Goal: Task Accomplishment & Management: Complete application form

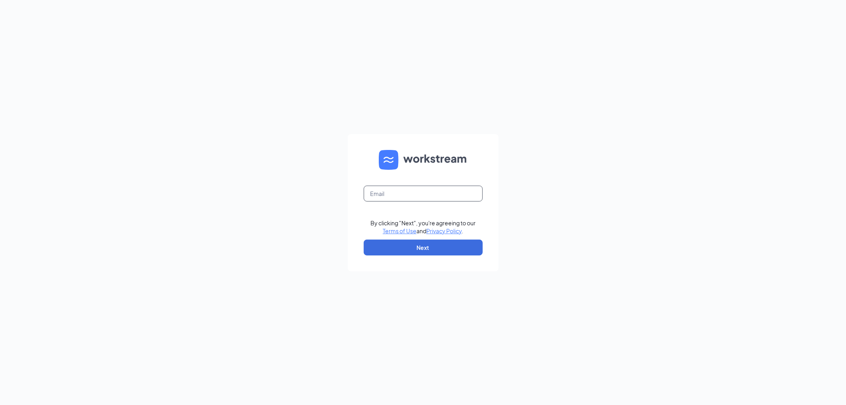
click at [382, 192] on input "text" at bounding box center [423, 194] width 119 height 16
type input "[EMAIL_ADDRESS][DOMAIN_NAME]"
click at [452, 250] on button "Next" at bounding box center [423, 248] width 119 height 16
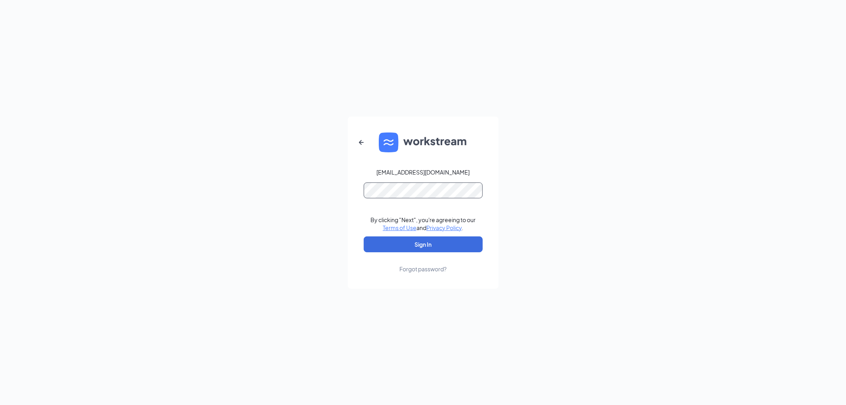
click at [364, 236] on button "Sign In" at bounding box center [423, 244] width 119 height 16
click at [440, 248] on button "Sign In" at bounding box center [423, 244] width 119 height 16
click at [355, 192] on form "[EMAIL_ADDRESS][DOMAIN_NAME] Credential mismatches. By clicking "Next", you're …" at bounding box center [423, 203] width 151 height 172
click at [364, 236] on button "Sign In" at bounding box center [423, 244] width 119 height 16
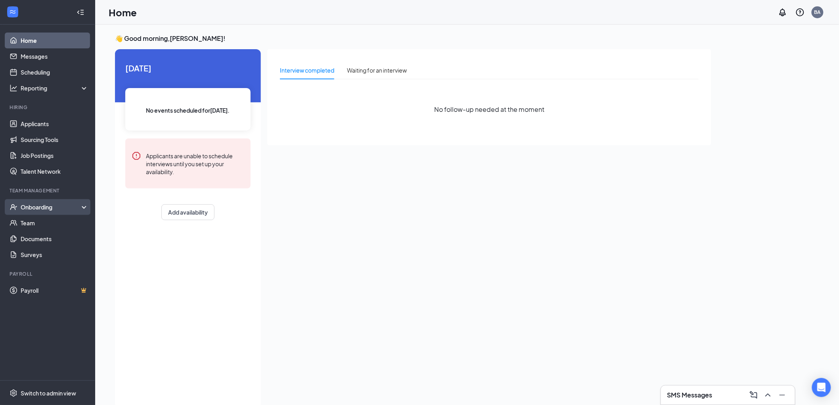
click at [54, 208] on div "Onboarding" at bounding box center [51, 207] width 61 height 8
click at [51, 225] on link "Overview" at bounding box center [55, 223] width 68 height 16
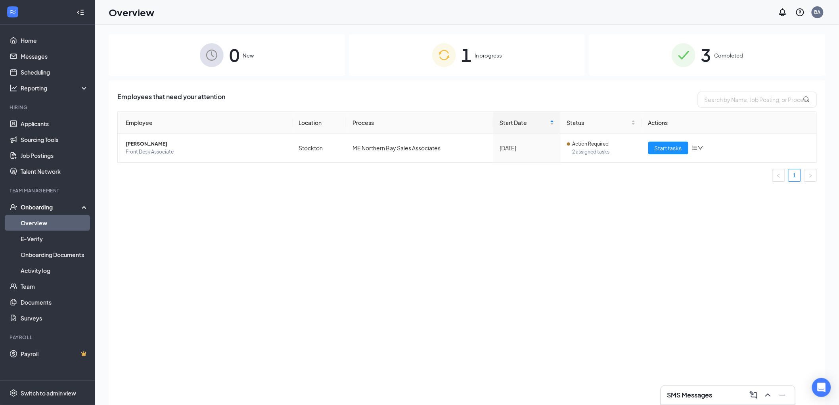
click at [527, 53] on div "1 In progress" at bounding box center [467, 55] width 236 height 42
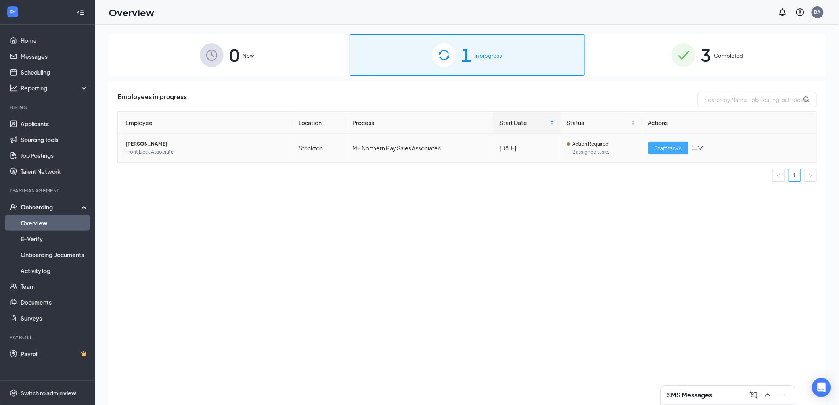
click at [666, 144] on span "Start tasks" at bounding box center [668, 148] width 27 height 9
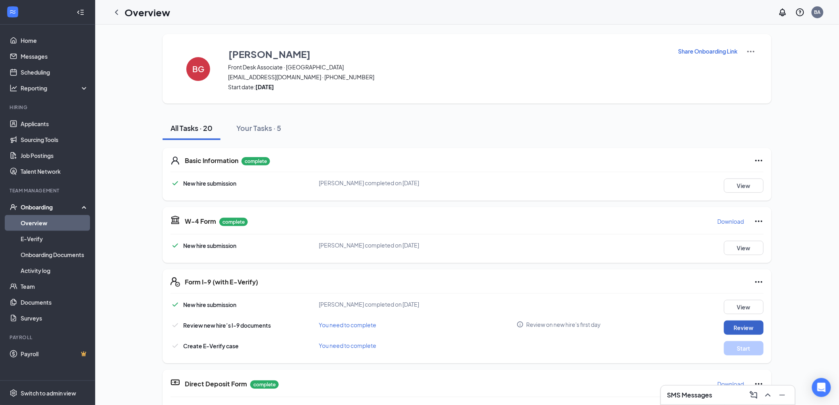
click at [734, 323] on button "Review" at bounding box center [744, 328] width 40 height 14
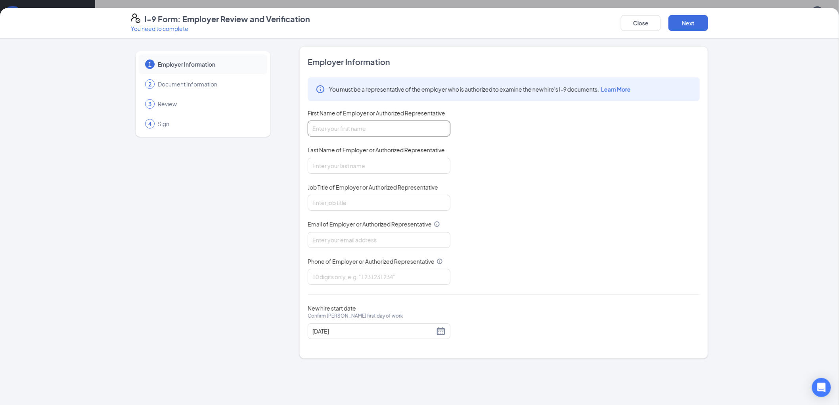
click at [373, 130] on input "First Name of Employer or Authorized Representative" at bounding box center [379, 129] width 143 height 16
type input "Burgandy"
type input "[PERSON_NAME]"
type input "M"
type input "Clinic Manager"
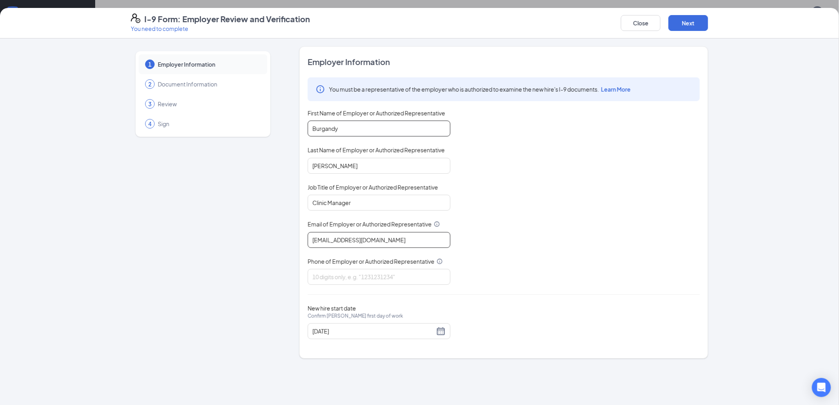
type input "[EMAIL_ADDRESS][DOMAIN_NAME]"
type input "2094783689"
click at [438, 328] on div "[DATE]" at bounding box center [379, 331] width 133 height 10
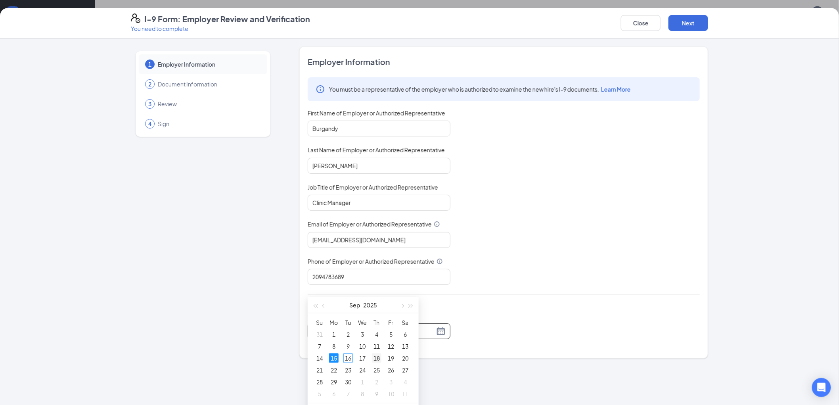
type input "[DATE]"
click at [380, 356] on div "18" at bounding box center [377, 358] width 10 height 10
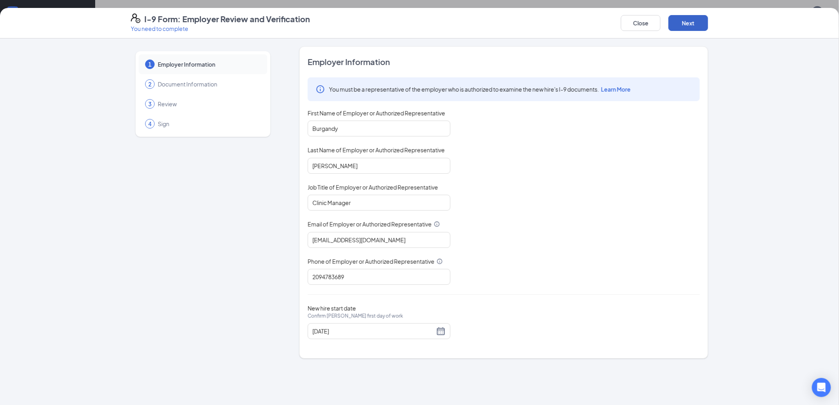
click at [688, 21] on button "Next" at bounding box center [689, 23] width 40 height 16
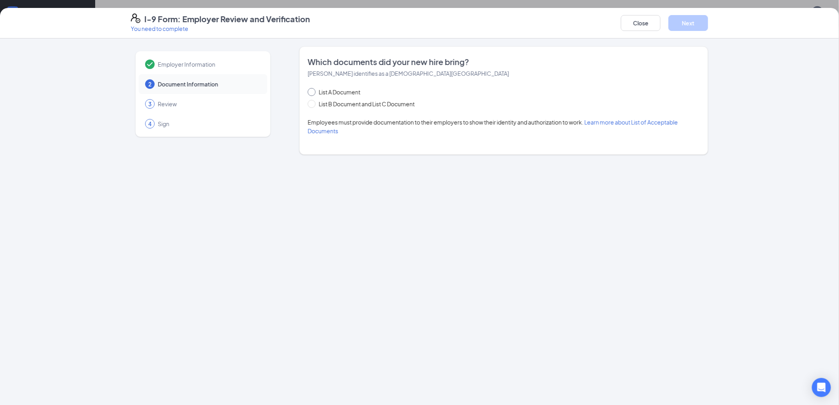
click at [308, 89] on input "List A Document" at bounding box center [311, 91] width 6 height 6
radio input "true"
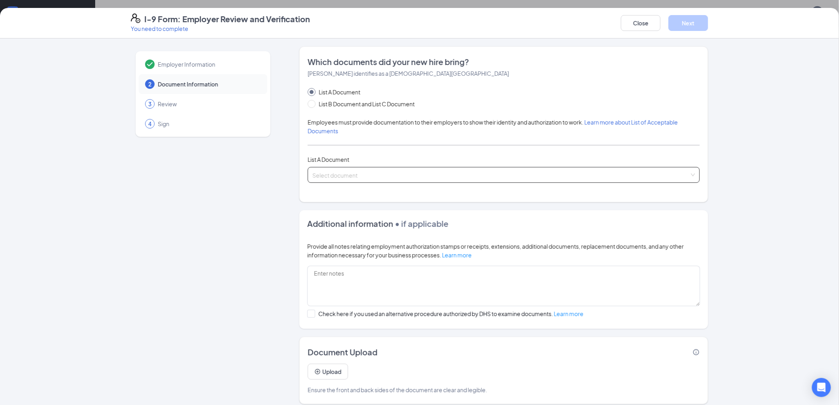
click at [340, 180] on span at bounding box center [501, 174] width 377 height 15
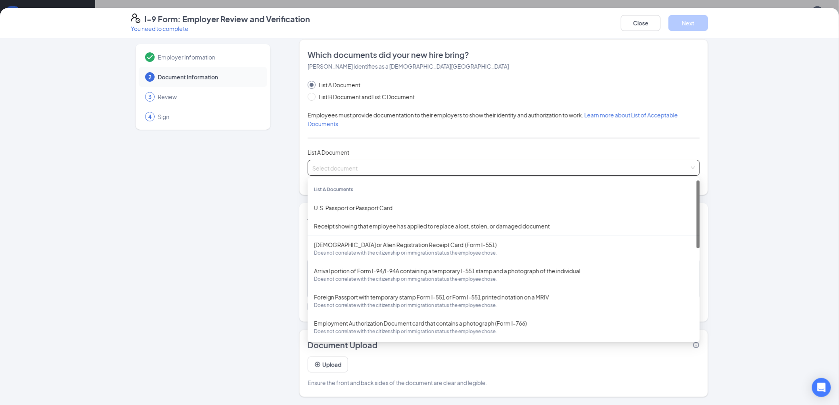
scroll to position [0, 0]
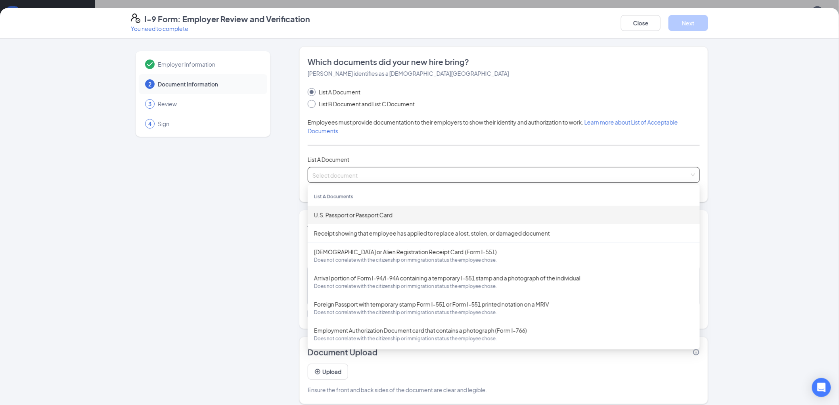
click at [312, 104] on span at bounding box center [312, 104] width 8 height 8
click at [312, 104] on input "List B Document and List C Document" at bounding box center [311, 103] width 6 height 6
radio input "true"
radio input "false"
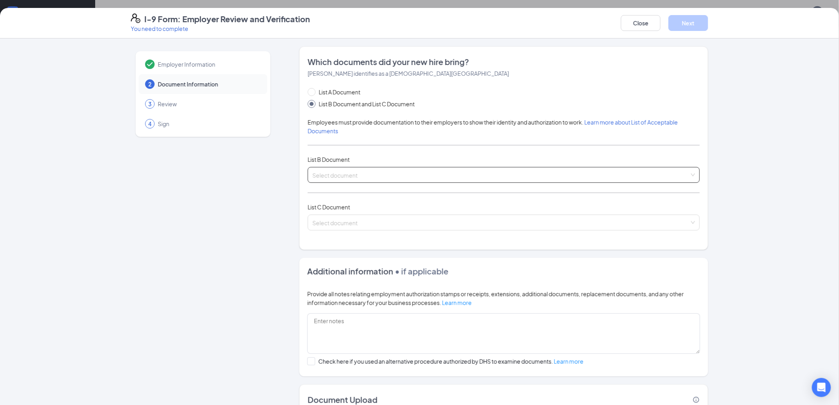
click at [357, 179] on input "search" at bounding box center [501, 173] width 377 height 12
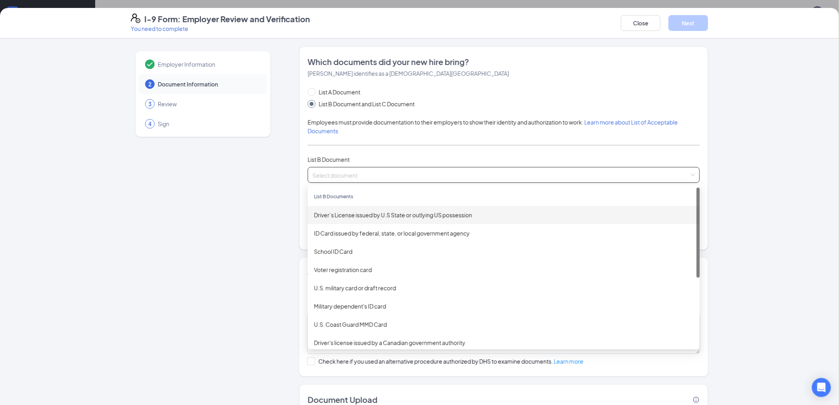
click at [367, 211] on div "Driver’s License issued by U.S State or outlying US possession" at bounding box center [504, 215] width 380 height 9
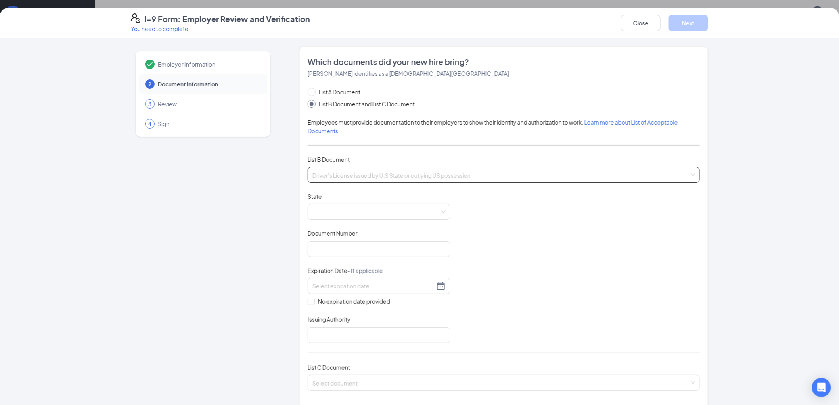
click at [374, 176] on span "Driver’s License issued by U.S State or outlying US possession" at bounding box center [504, 174] width 383 height 15
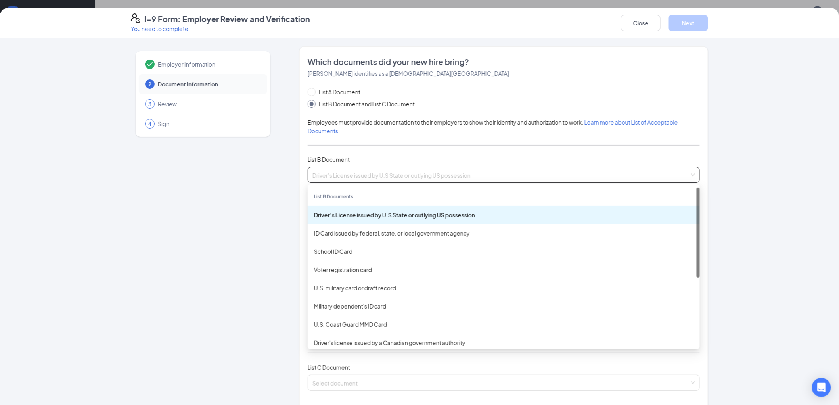
click at [368, 215] on div "Driver’s License issued by U.S State or outlying US possession" at bounding box center [504, 215] width 380 height 9
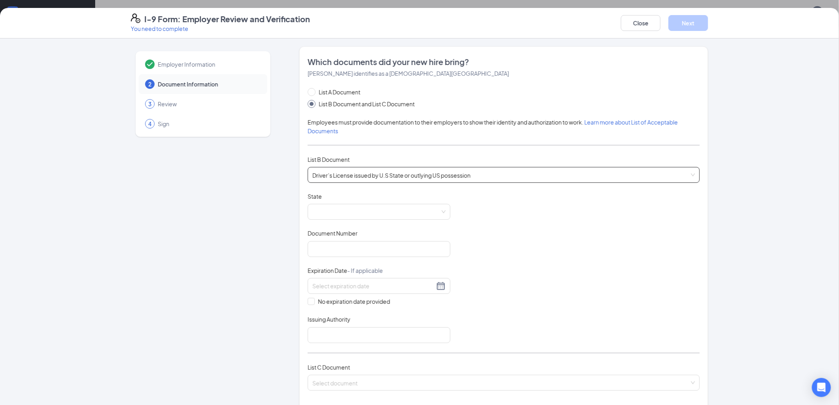
click at [368, 215] on span at bounding box center [379, 211] width 133 height 15
click at [349, 324] on div "[US_STATE]" at bounding box center [379, 325] width 130 height 9
click at [355, 256] on input "Document Number" at bounding box center [379, 249] width 143 height 16
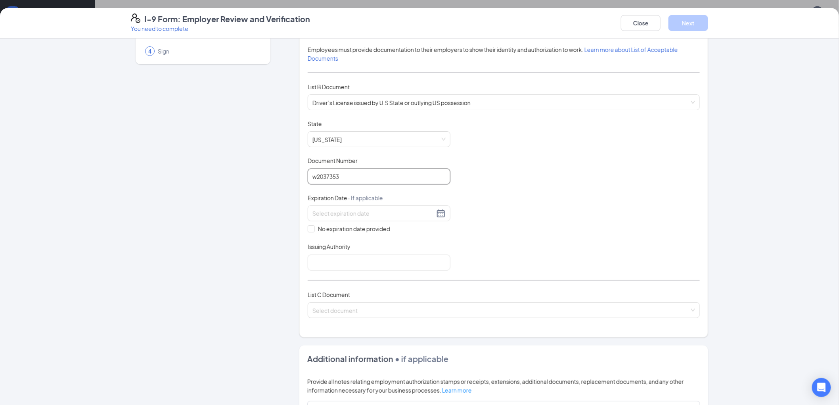
scroll to position [88, 0]
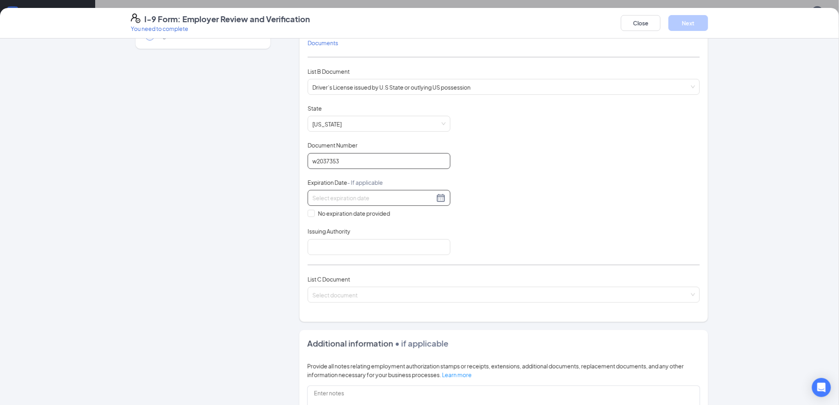
type input "w2037353"
click at [347, 195] on input at bounding box center [374, 198] width 122 height 9
type input "9"
click at [390, 253] on div "7" at bounding box center [388, 257] width 10 height 10
type input "[DATE]"
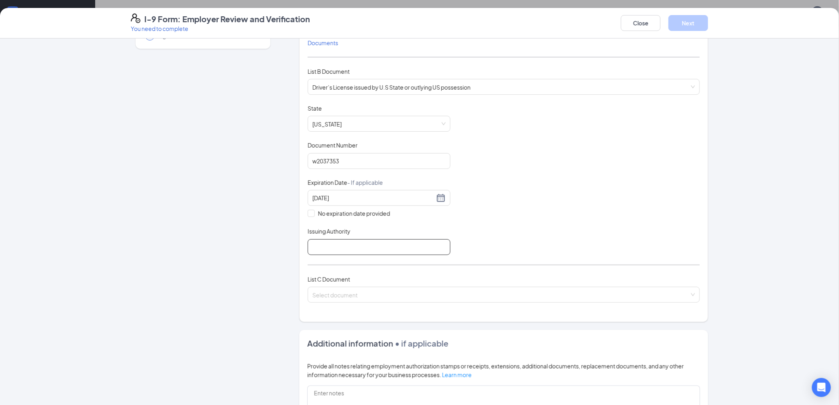
click at [346, 247] on input "Issuing Authority" at bounding box center [379, 247] width 143 height 16
type input "I"
type input "[US_STATE]"
drag, startPoint x: 334, startPoint y: 307, endPoint x: 336, endPoint y: 298, distance: 9.7
click at [335, 306] on div "List C Document Select document" at bounding box center [504, 293] width 392 height 37
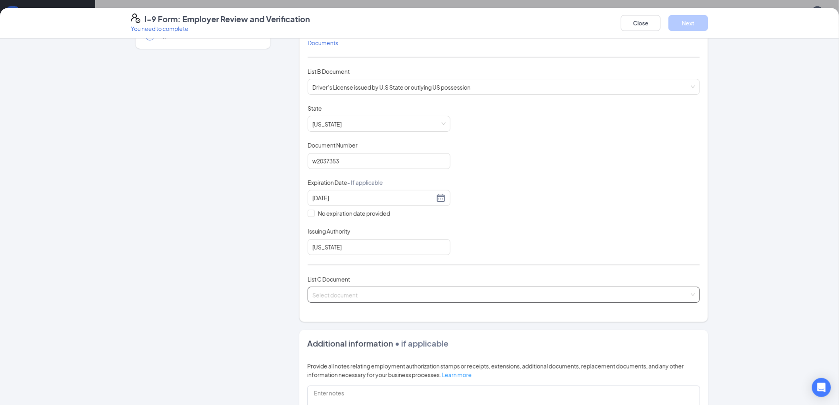
click at [336, 298] on input "search" at bounding box center [501, 293] width 377 height 12
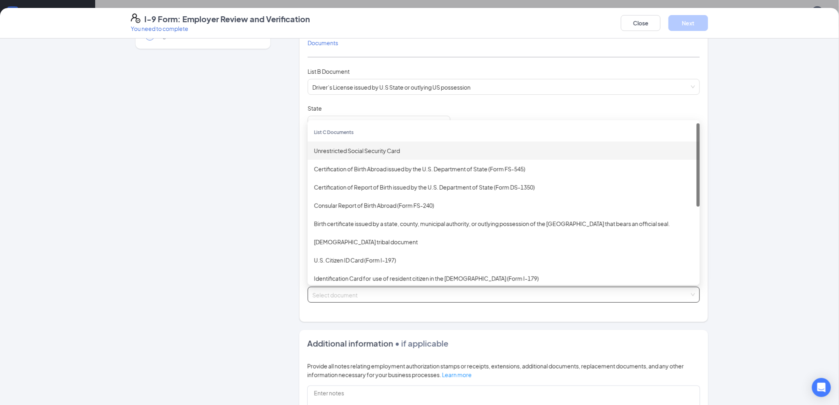
click at [356, 156] on div "Unrestricted Social Security Card" at bounding box center [504, 151] width 392 height 18
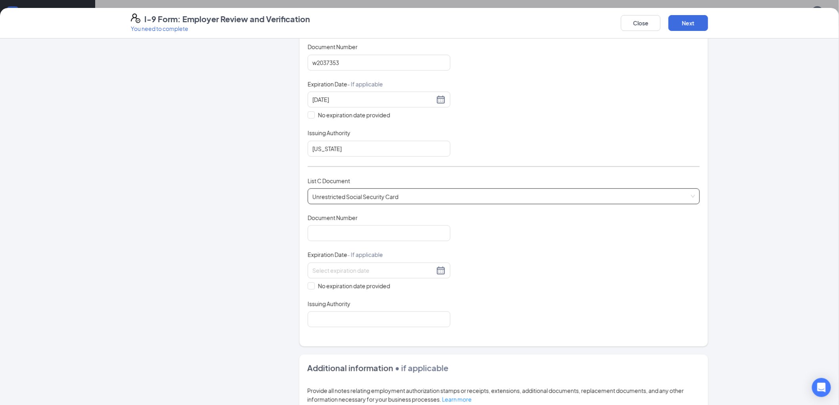
scroll to position [264, 0]
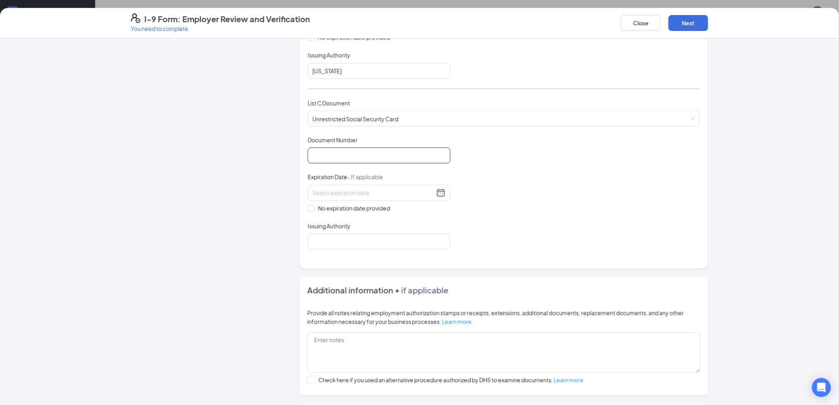
click at [347, 154] on input "Document Number" at bounding box center [379, 156] width 143 height 16
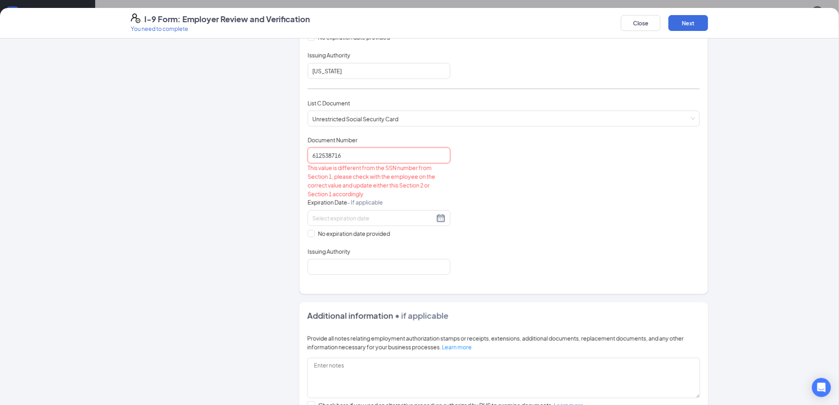
type input "612538716"
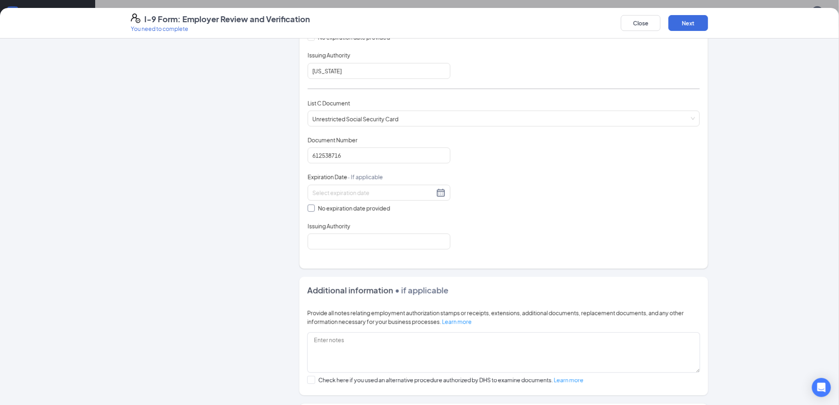
click at [308, 210] on span at bounding box center [311, 208] width 7 height 7
click at [308, 210] on input "No expiration date provided" at bounding box center [311, 208] width 6 height 6
checkbox input "true"
click at [347, 241] on input "Issuing Authority" at bounding box center [379, 243] width 143 height 16
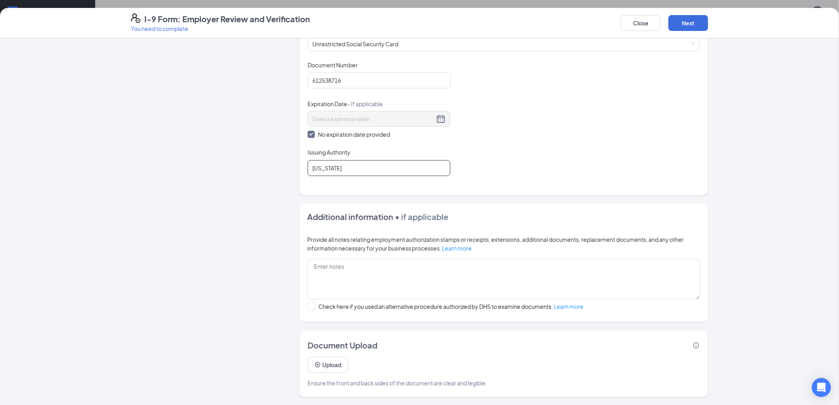
type input "[US_STATE]"
click at [506, 228] on div "Additional information • if applicable Provide all notes relating employment au…" at bounding box center [503, 262] width 409 height 119
click at [318, 367] on button "Upload" at bounding box center [328, 365] width 40 height 16
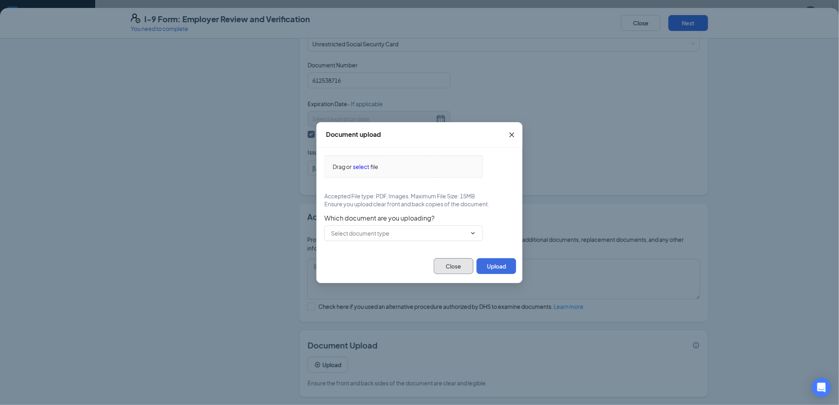
click at [449, 265] on button "Close" at bounding box center [454, 266] width 40 height 16
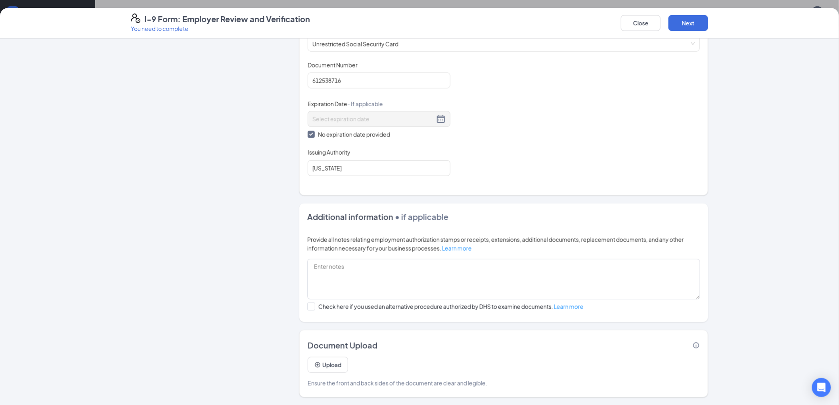
click at [347, 370] on div "Upload Ensure the front and back sides of the document are clear and legible." at bounding box center [504, 369] width 392 height 36
click at [324, 368] on button "Upload" at bounding box center [328, 365] width 40 height 16
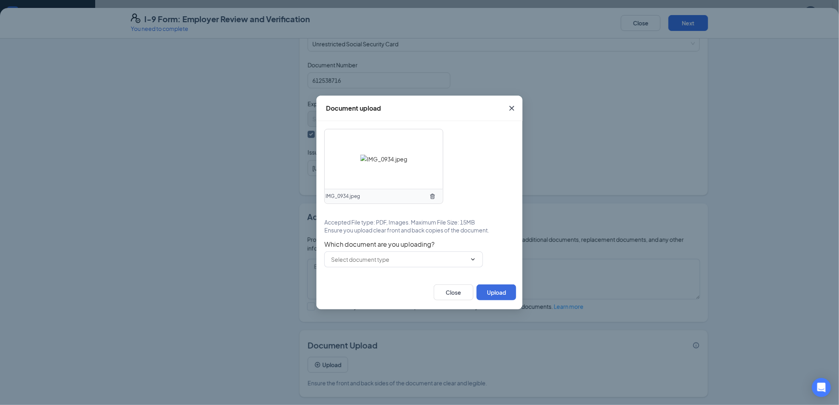
click at [430, 195] on icon "TrashOutline" at bounding box center [433, 196] width 6 height 6
click at [411, 264] on span at bounding box center [403, 259] width 159 height 16
click at [386, 264] on span at bounding box center [403, 259] width 159 height 16
click at [473, 261] on icon "ChevronDown" at bounding box center [473, 259] width 6 height 6
click at [391, 155] on img at bounding box center [384, 159] width 47 height 9
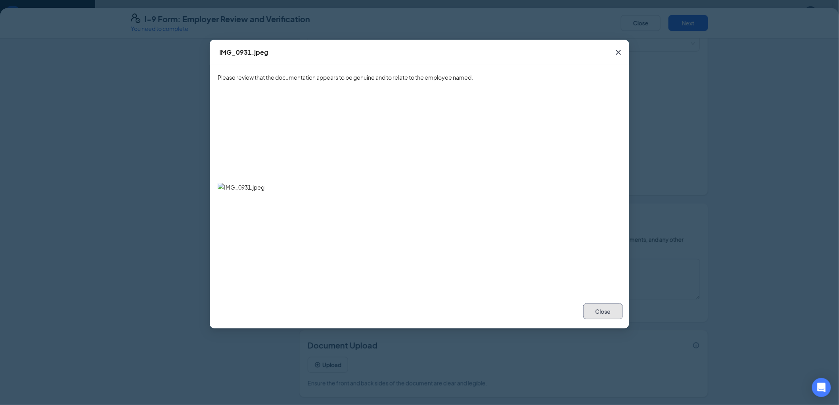
click at [602, 305] on button "Close" at bounding box center [604, 311] width 40 height 16
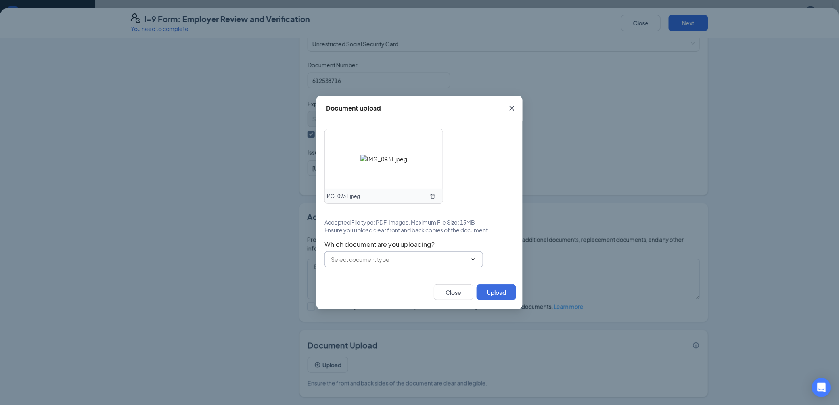
click at [343, 263] on input "text" at bounding box center [399, 259] width 136 height 9
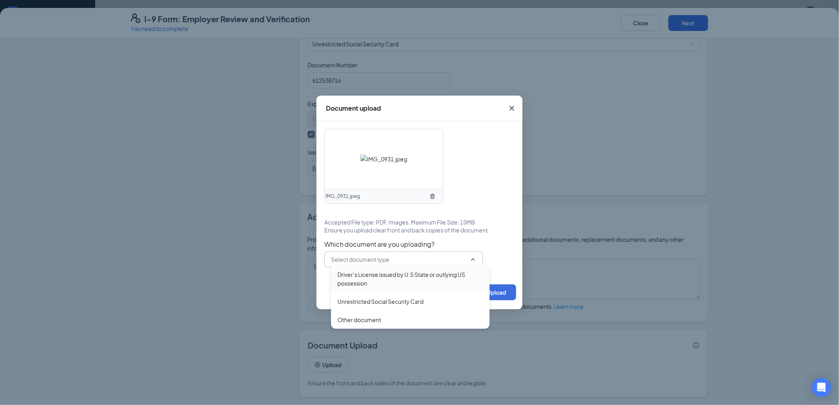
click at [363, 278] on div "Driver’s License issued by U.S State or outlying US possession" at bounding box center [411, 278] width 146 height 17
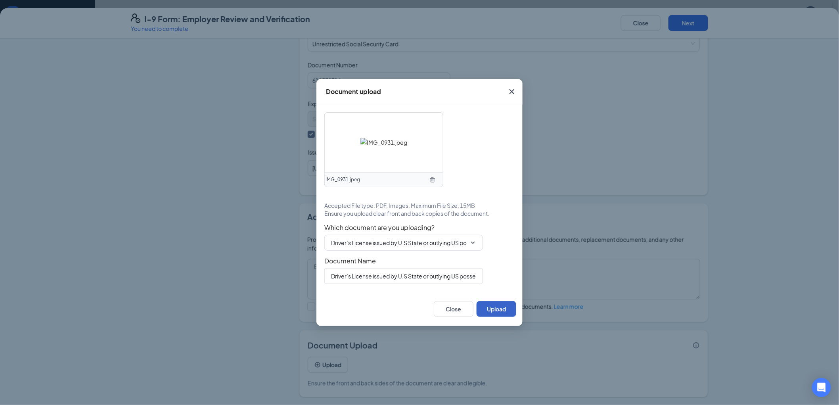
click at [500, 314] on button "Upload" at bounding box center [497, 309] width 40 height 16
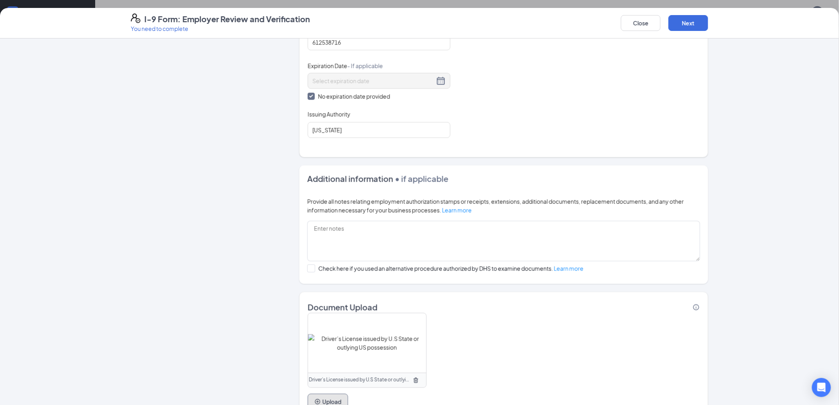
scroll to position [415, 0]
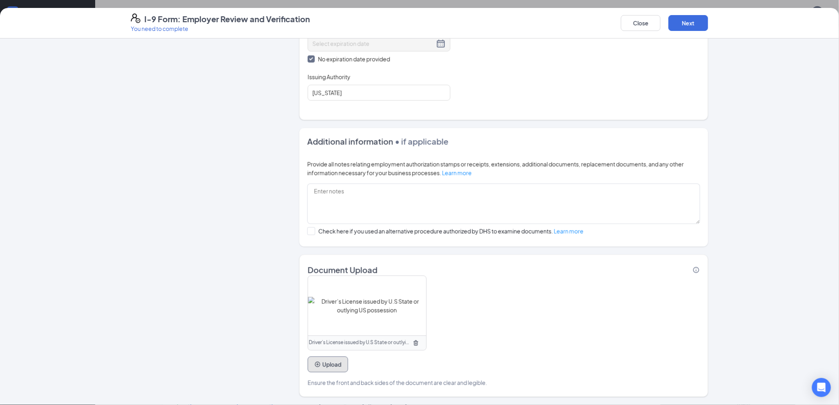
click at [332, 367] on button "Upload" at bounding box center [328, 365] width 40 height 16
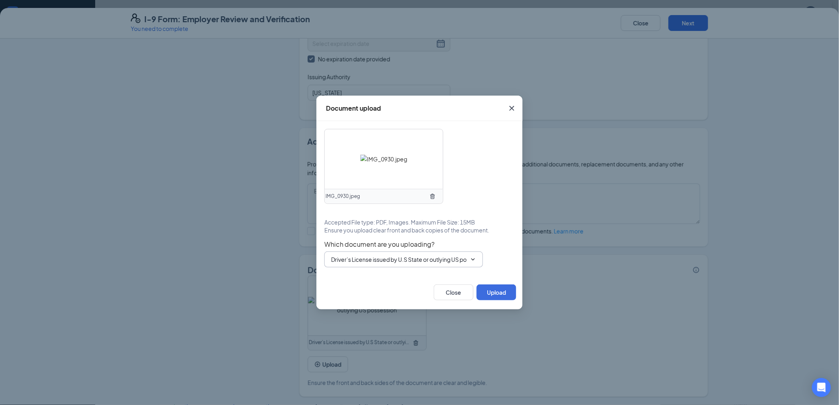
click at [347, 265] on span "Driver’s License issued by U.S State or outlying US possession Driver’s License…" at bounding box center [403, 259] width 159 height 16
click at [473, 256] on icon "ChevronDown" at bounding box center [473, 259] width 6 height 6
click at [391, 258] on input "Driver’s License issued by U.S State or outlying US possession" at bounding box center [399, 259] width 136 height 9
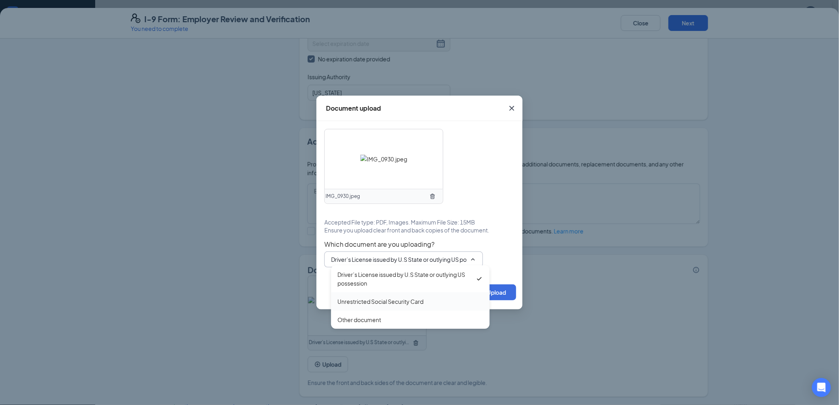
click at [390, 298] on div "Unrestricted Social Security Card" at bounding box center [381, 301] width 86 height 9
type input "Unrestricted Social Security Card"
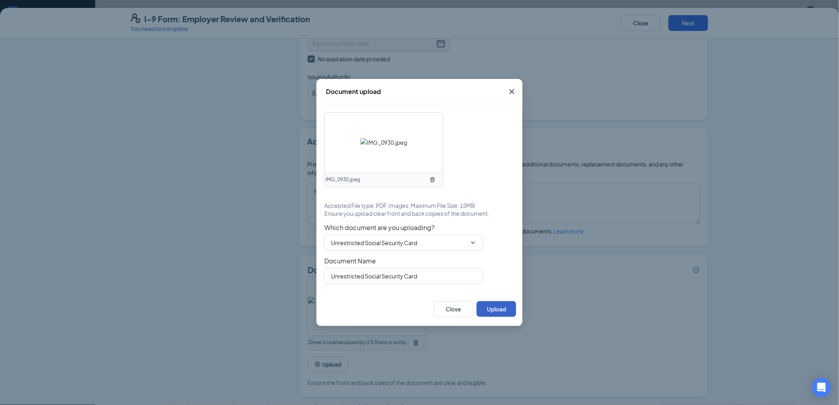
click at [497, 305] on button "Upload" at bounding box center [497, 309] width 40 height 16
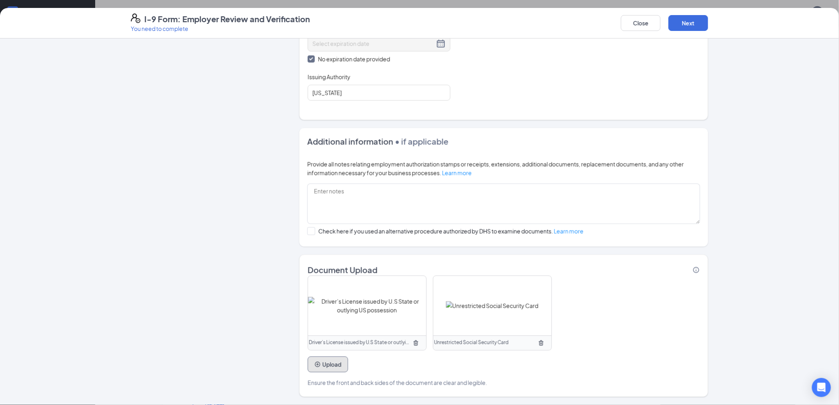
scroll to position [486, 0]
click at [703, 21] on button "Next" at bounding box center [689, 23] width 40 height 16
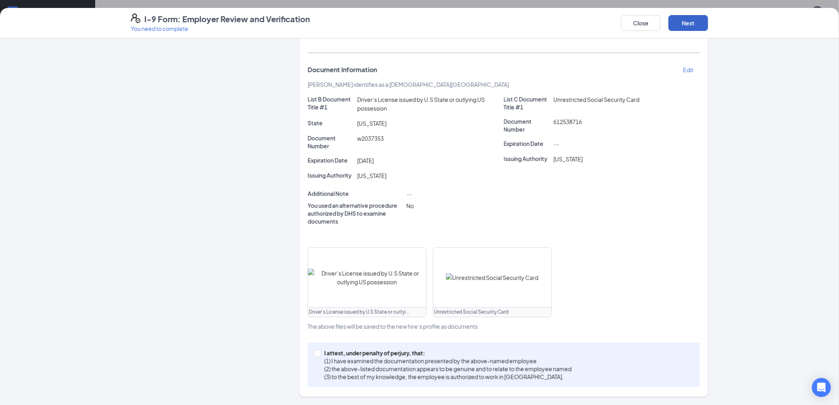
scroll to position [137, 0]
click at [687, 25] on button "Next" at bounding box center [689, 23] width 40 height 16
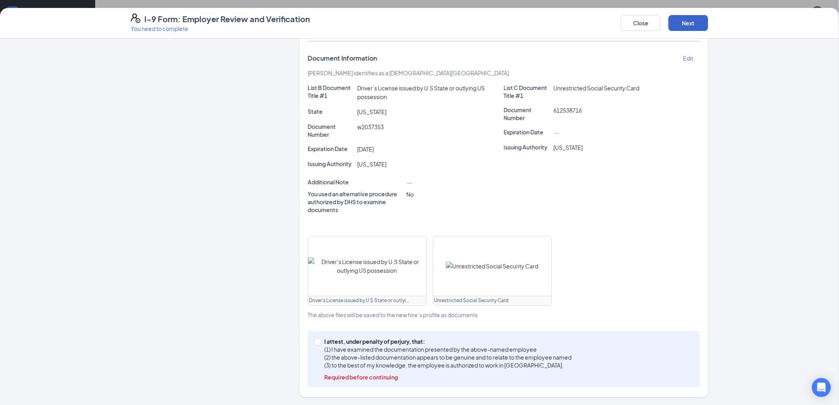
click at [689, 24] on button "Next" at bounding box center [689, 23] width 40 height 16
click at [690, 15] on button "Next" at bounding box center [689, 23] width 40 height 16
click at [691, 24] on button "Next" at bounding box center [689, 23] width 40 height 16
click at [321, 342] on span "I attest, under penalty of [PERSON_NAME], that: (1) I have examined the documen…" at bounding box center [448, 360] width 254 height 44
click at [319, 342] on input "I attest, under penalty of [PERSON_NAME], that: (1) I have examined the documen…" at bounding box center [317, 341] width 6 height 6
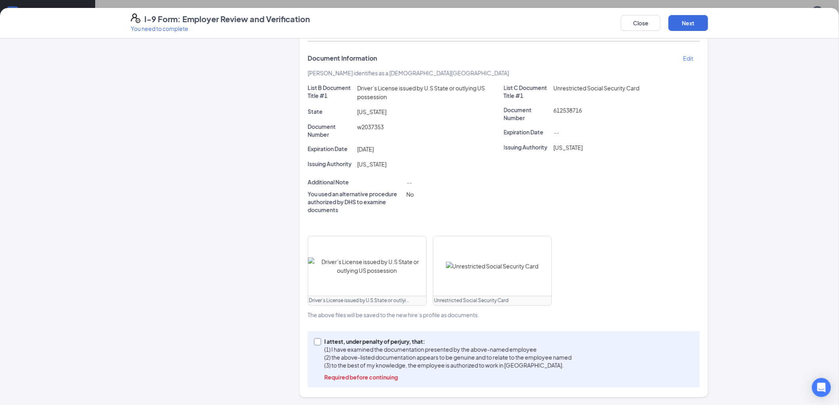
checkbox input "true"
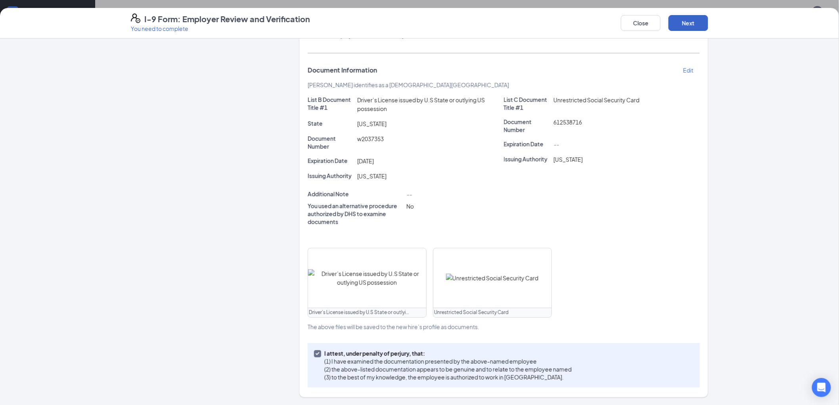
click at [689, 24] on button "Next" at bounding box center [689, 23] width 40 height 16
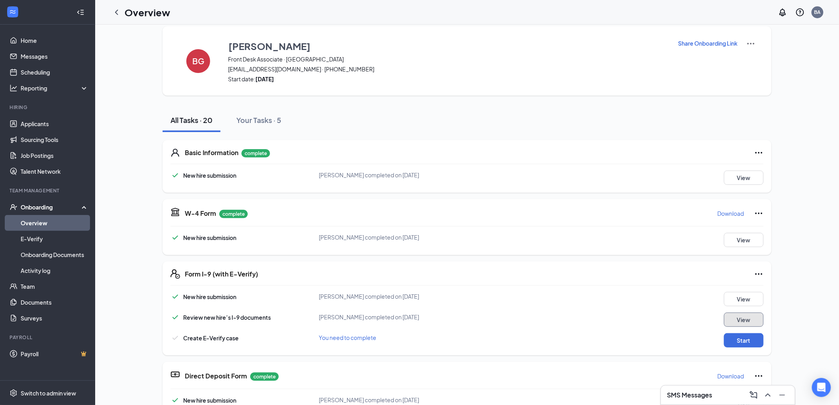
scroll to position [0, 0]
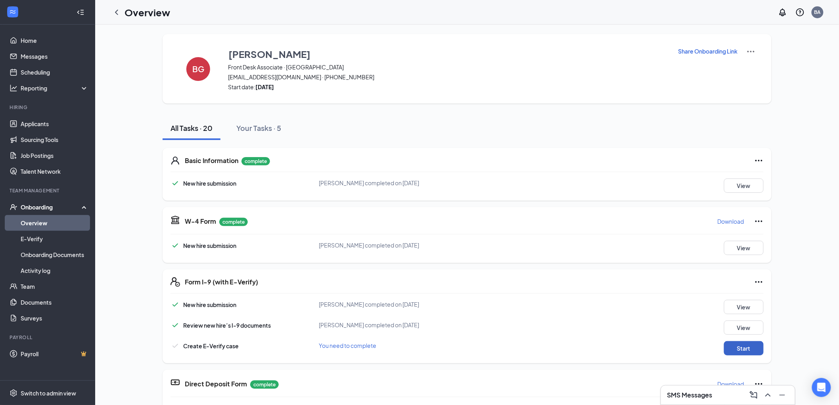
click at [737, 347] on button "Start" at bounding box center [744, 348] width 40 height 14
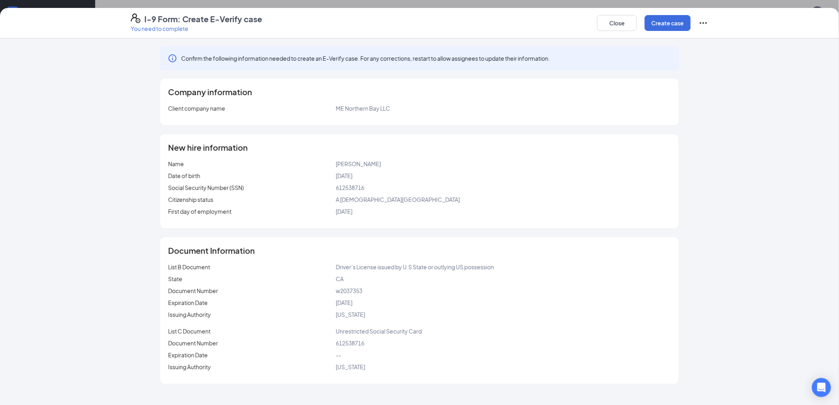
scroll to position [486, 0]
click at [675, 18] on button "Create case" at bounding box center [668, 23] width 46 height 16
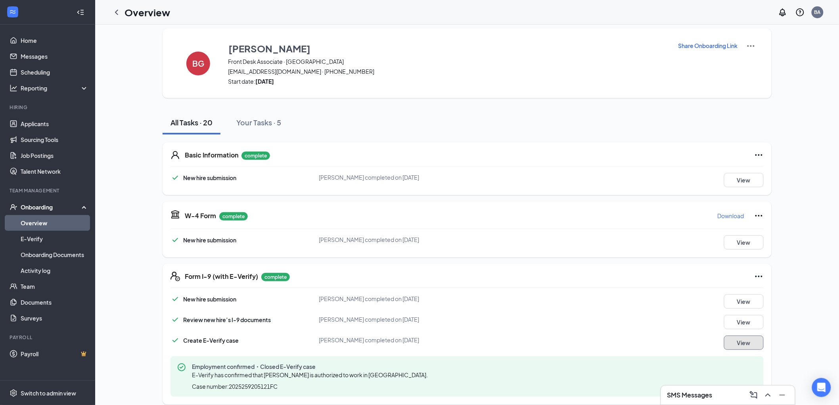
scroll to position [0, 0]
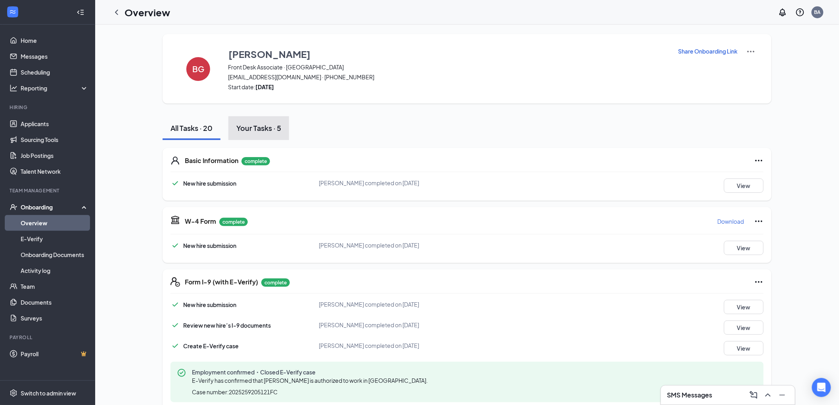
click at [243, 133] on button "Your Tasks · 5" at bounding box center [258, 128] width 61 height 24
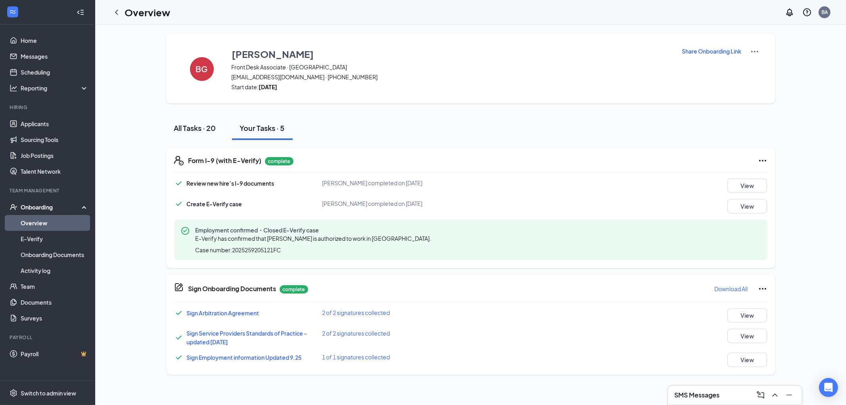
click at [198, 129] on div "All Tasks · 20" at bounding box center [195, 128] width 42 height 10
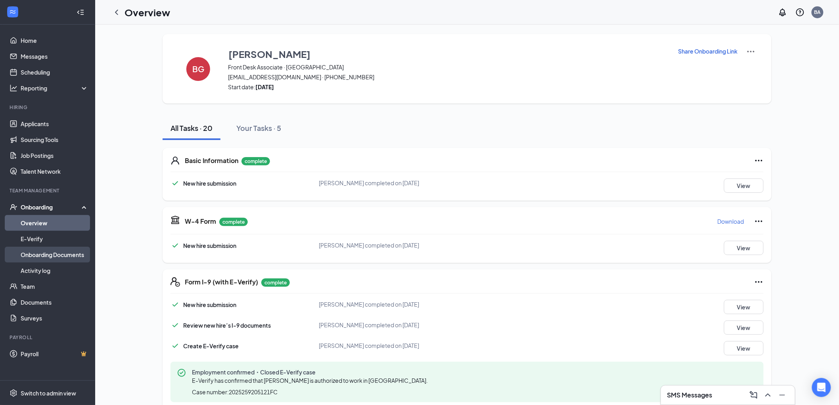
click at [61, 259] on link "Onboarding Documents" at bounding box center [55, 255] width 68 height 16
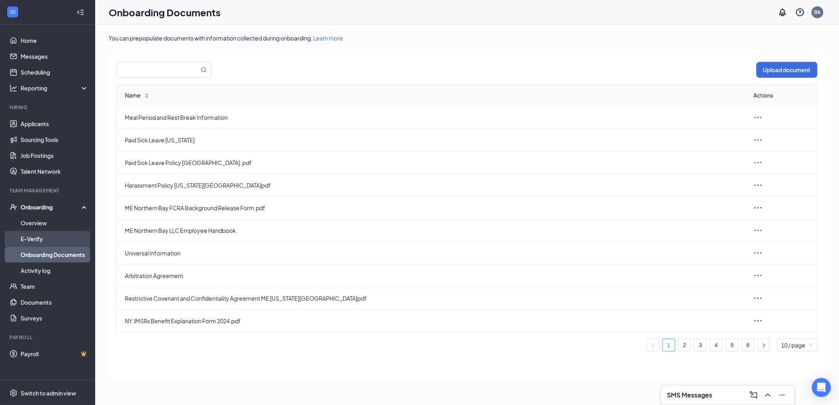
click at [57, 238] on link "E-Verify" at bounding box center [55, 239] width 68 height 16
